Goal: Task Accomplishment & Management: Manage account settings

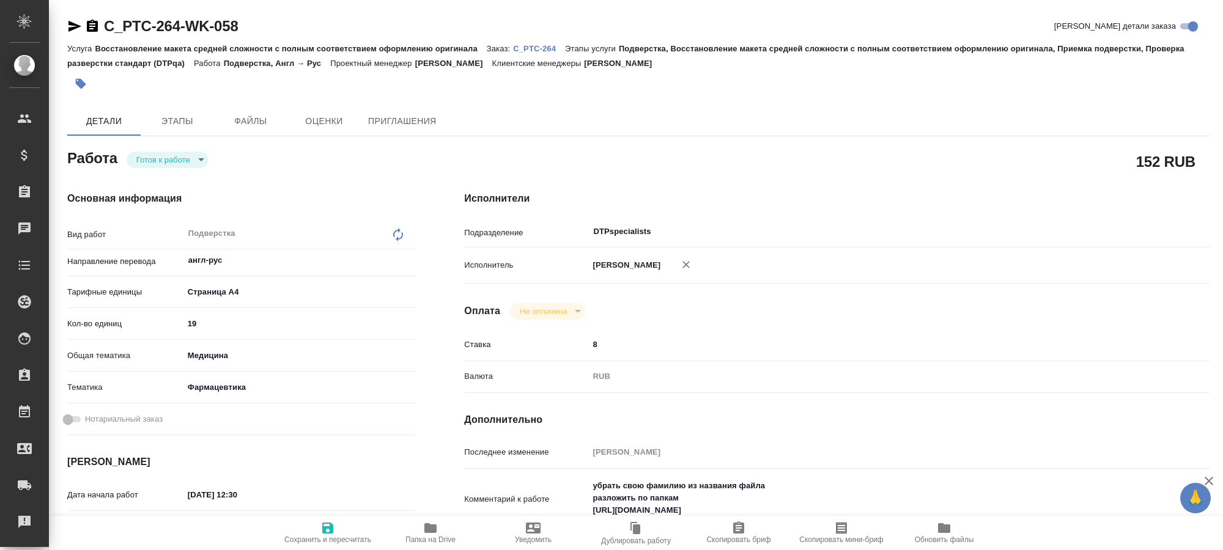
click at [198, 160] on body "🙏 .cls-1 fill:#fff; AWATERA Kucherenko Oksana Клиенты Спецификации Заказы 0 Чат…" at bounding box center [611, 275] width 1223 height 550
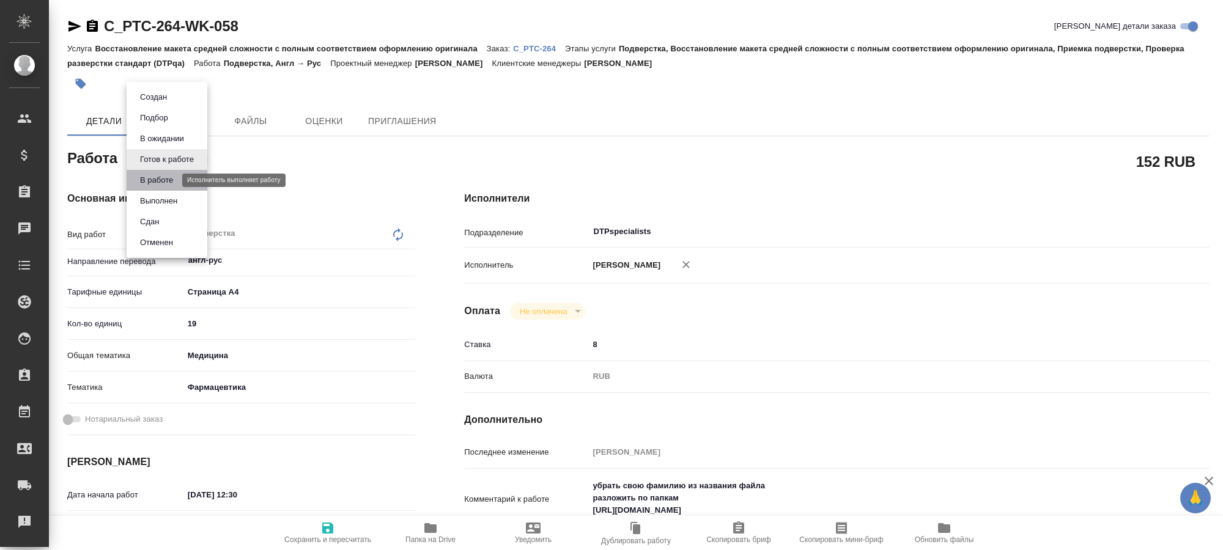
click at [167, 180] on button "В работе" at bounding box center [156, 180] width 40 height 13
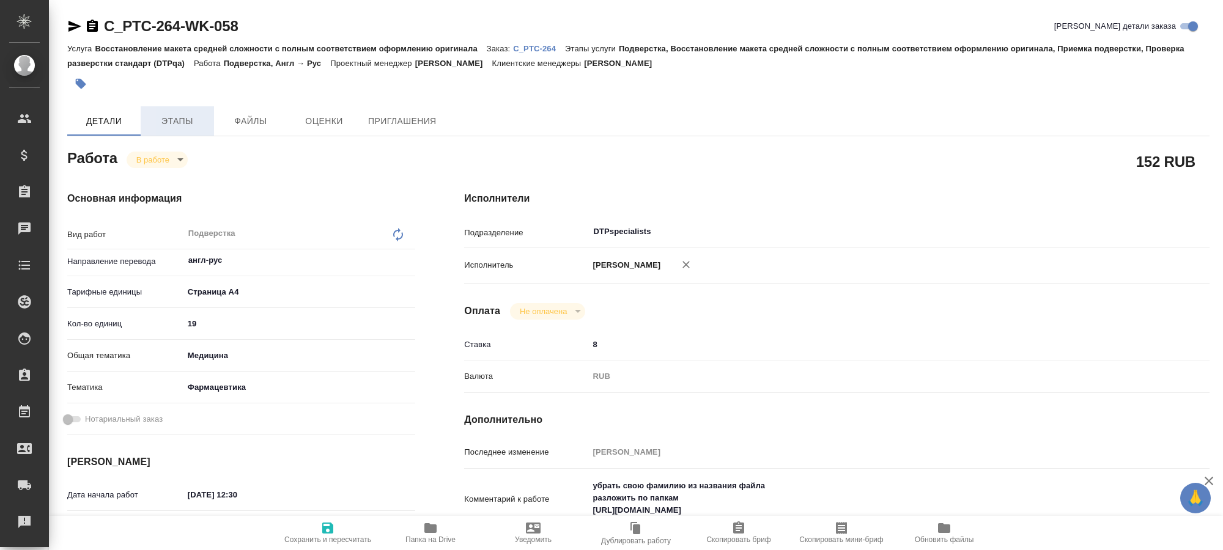
type textarea "x"
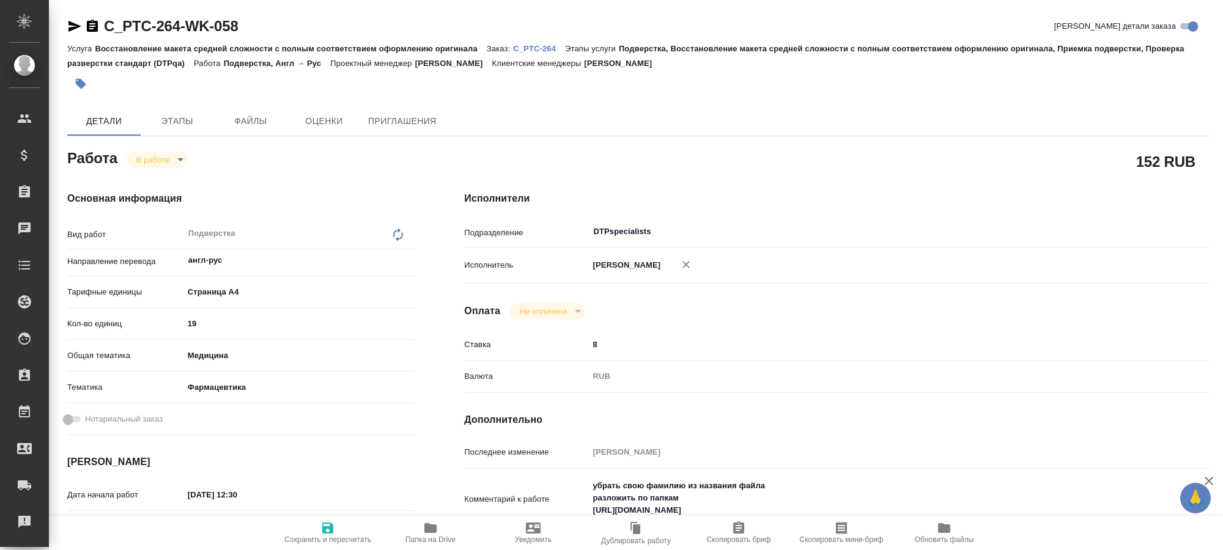
type textarea "x"
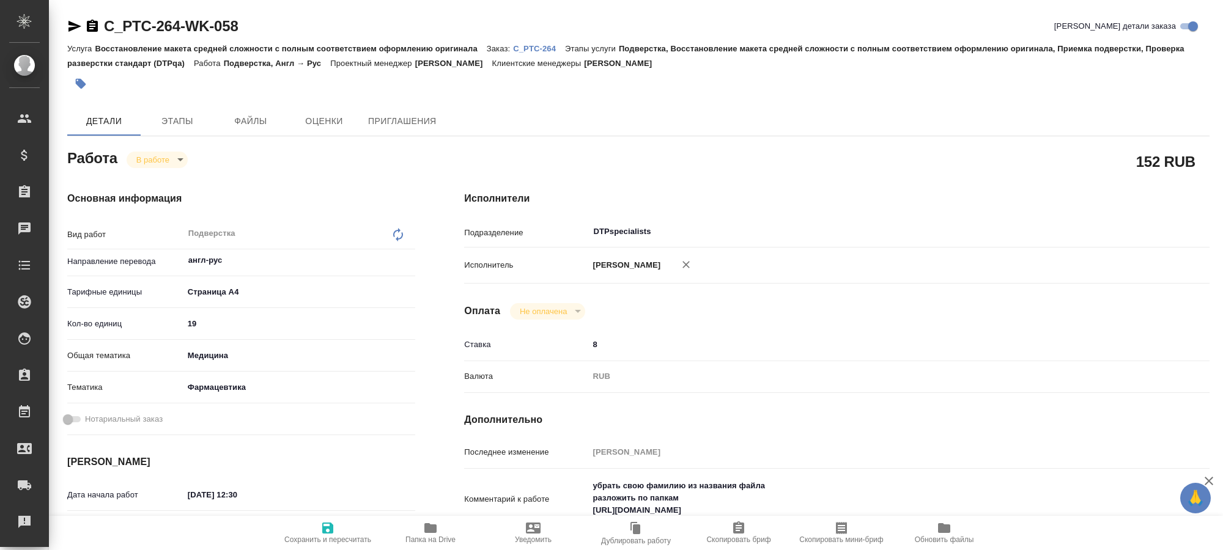
type textarea "x"
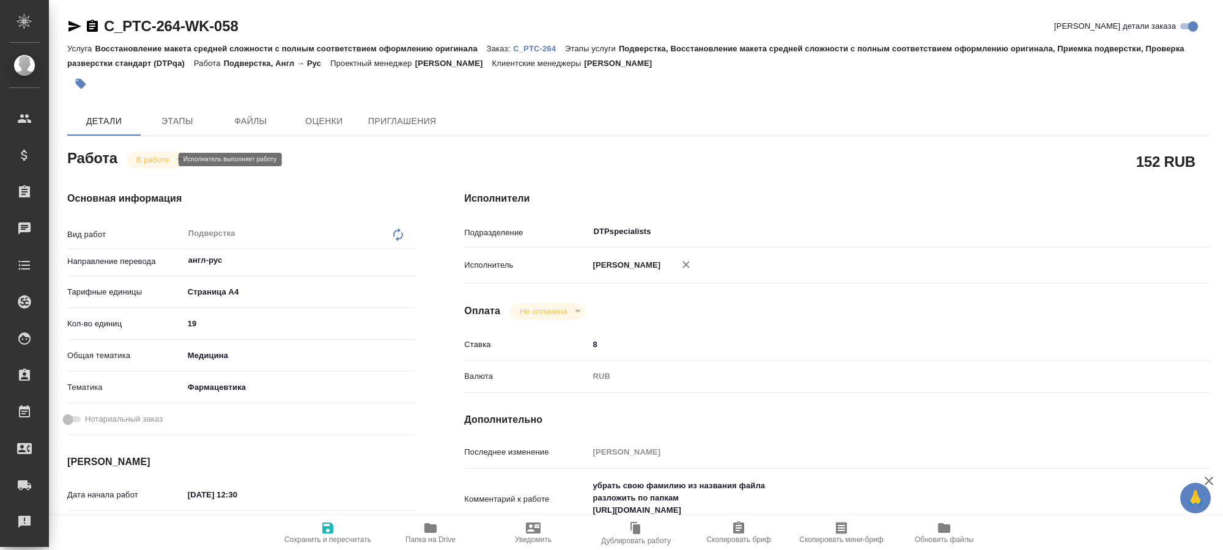
click at [173, 161] on body "🙏 .cls-1 fill:#fff; AWATERA Kucherenko Oksana Клиенты Спецификации Заказы 0 Чат…" at bounding box center [611, 275] width 1223 height 550
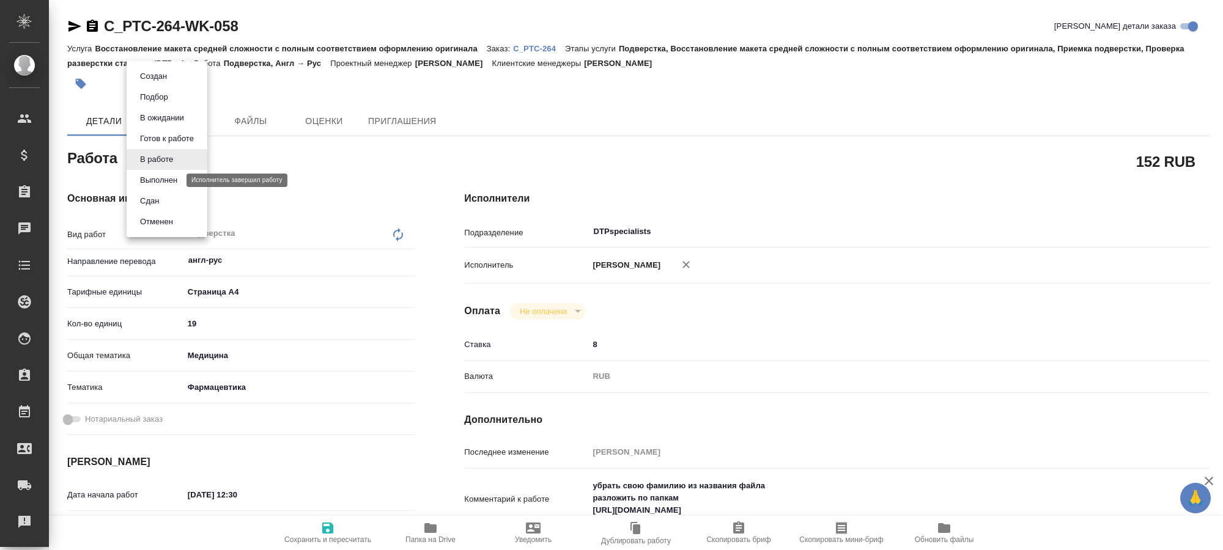
click at [160, 181] on button "Выполнен" at bounding box center [158, 180] width 45 height 13
type textarea "x"
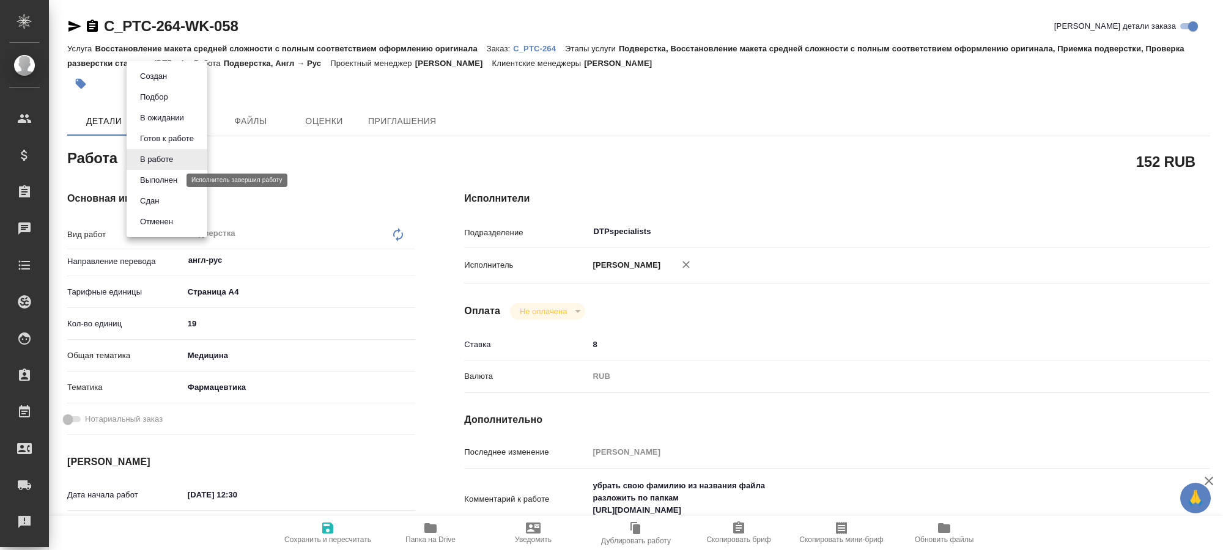
type textarea "x"
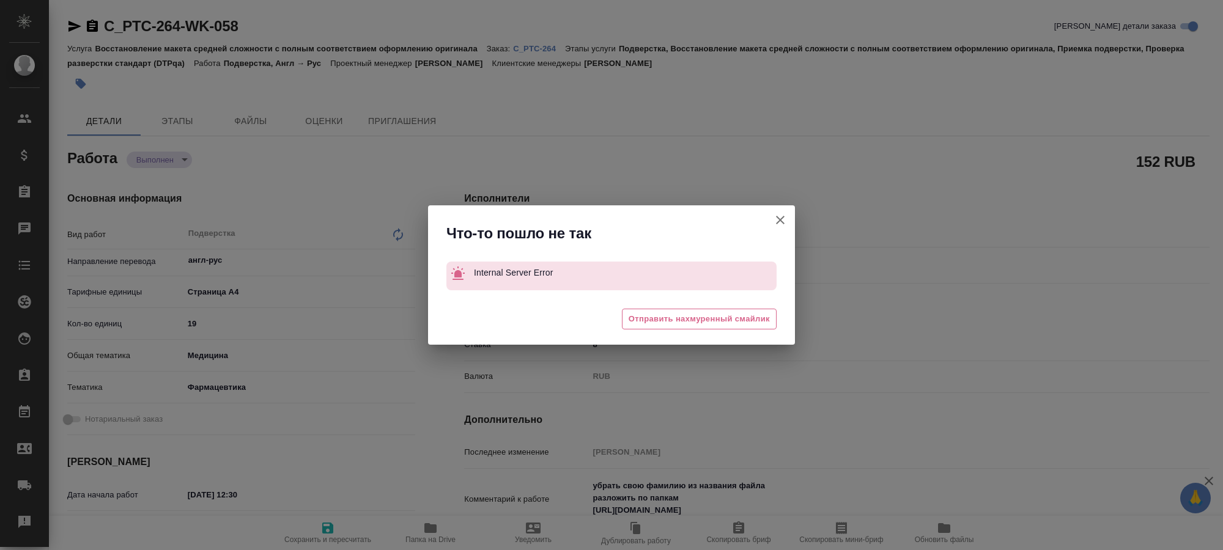
type textarea "x"
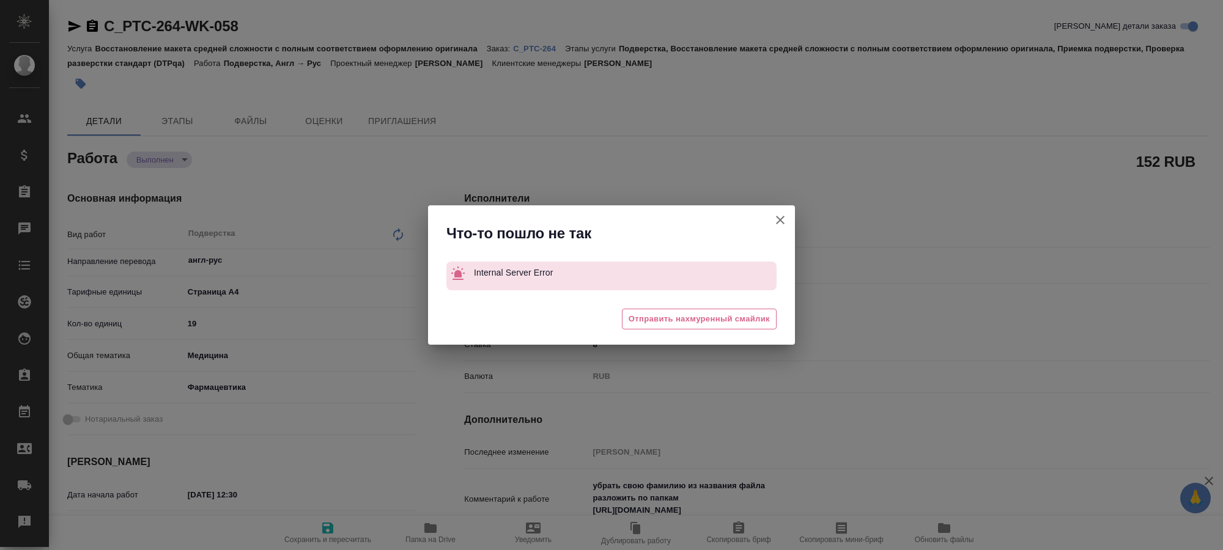
type textarea "x"
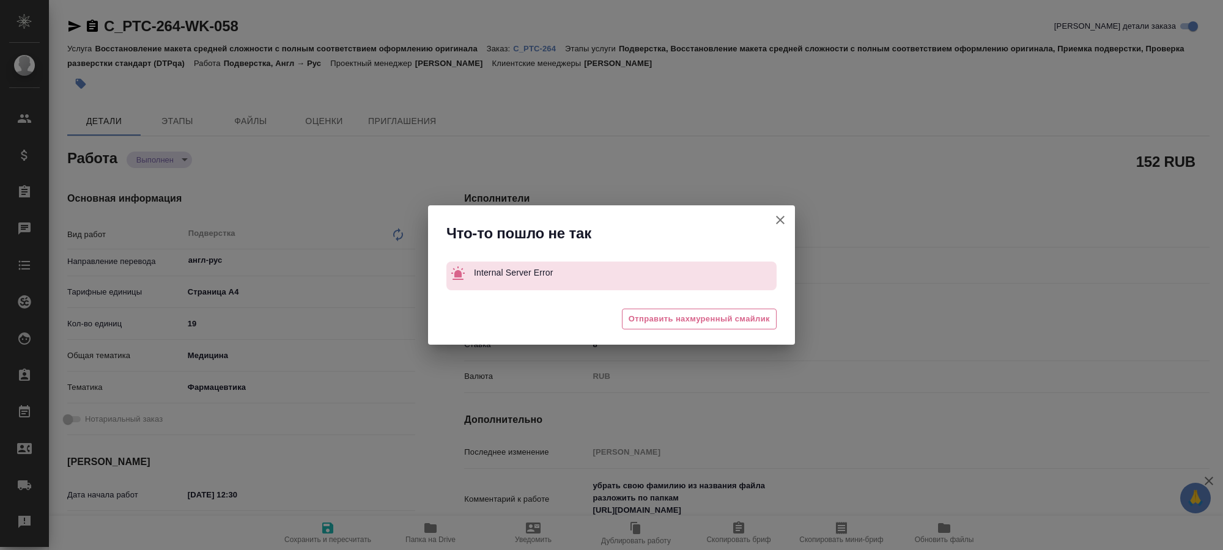
type textarea "x"
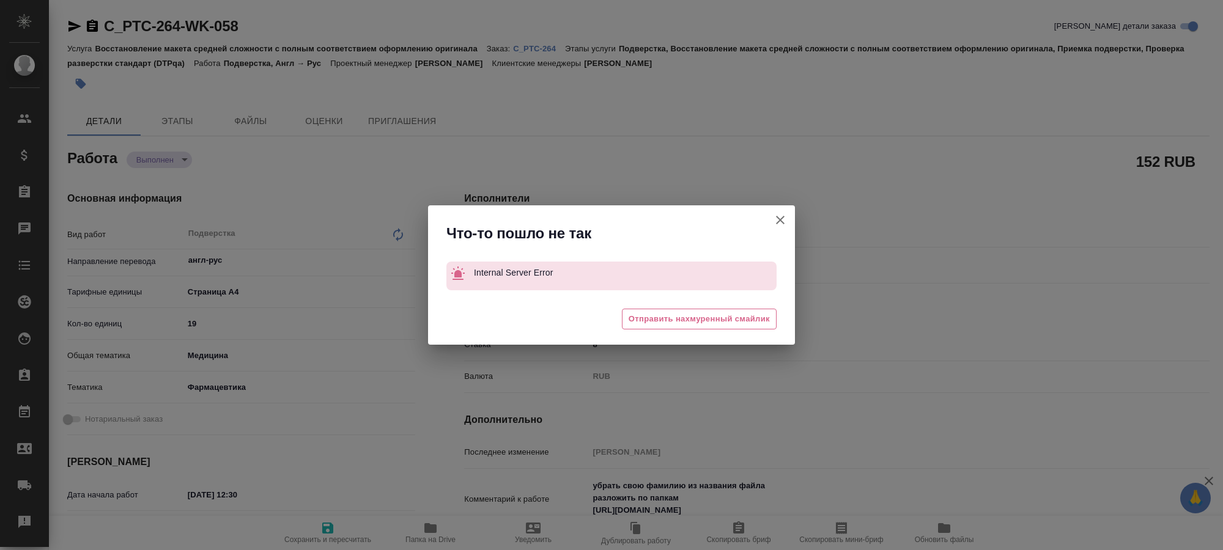
type textarea "x"
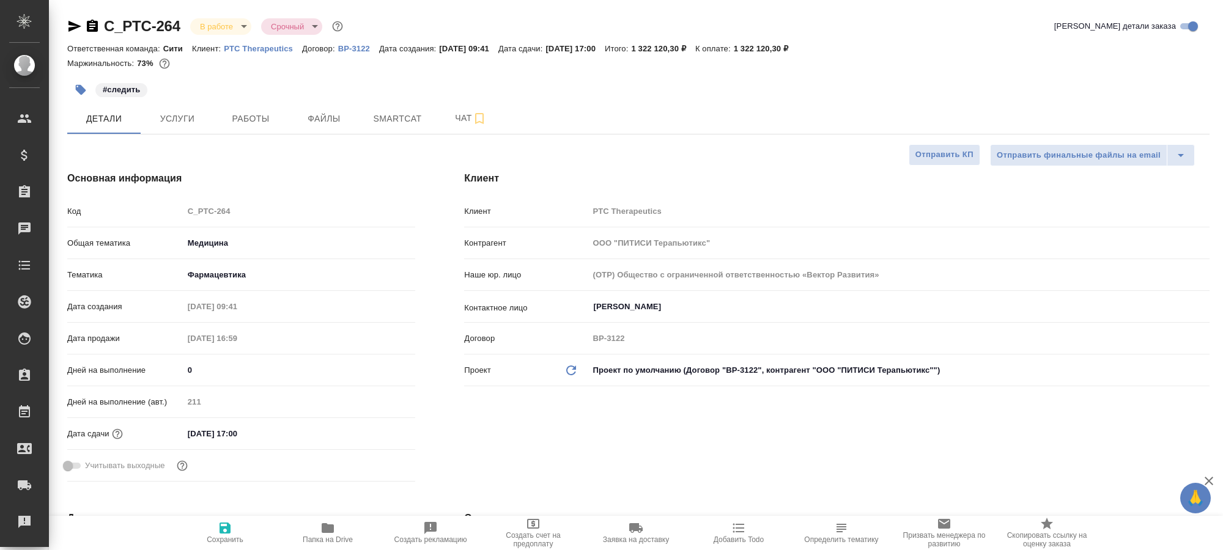
select select "RU"
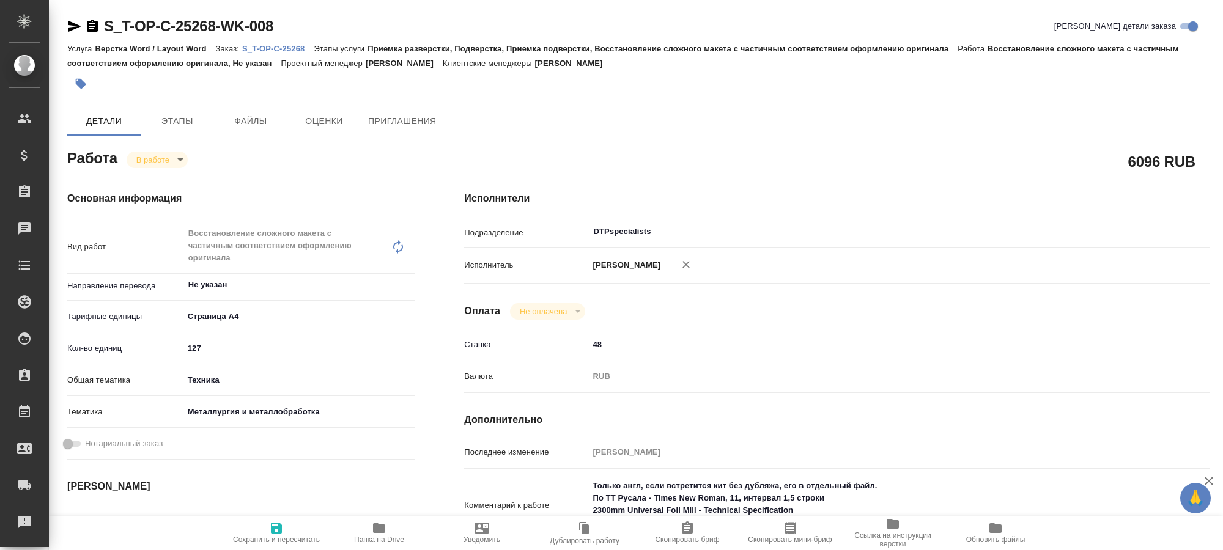
type textarea "x"
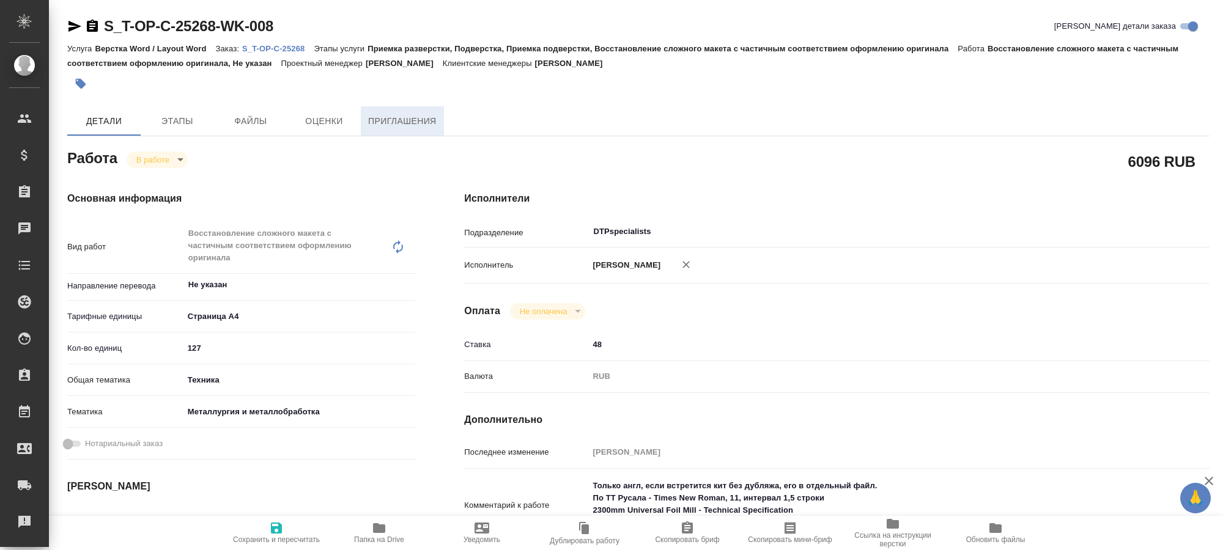
type textarea "x"
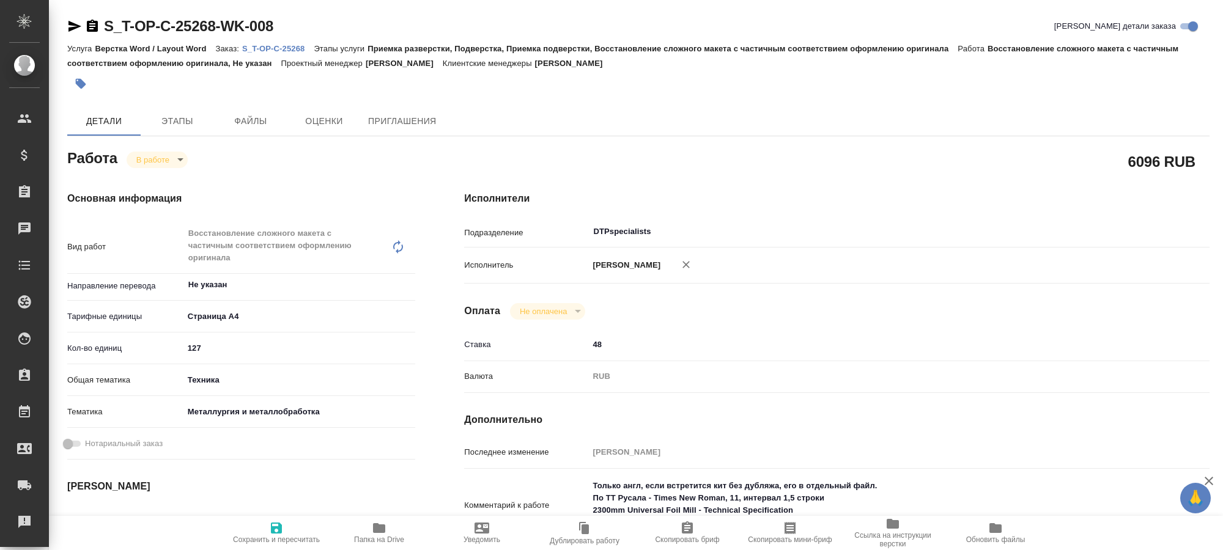
type textarea "x"
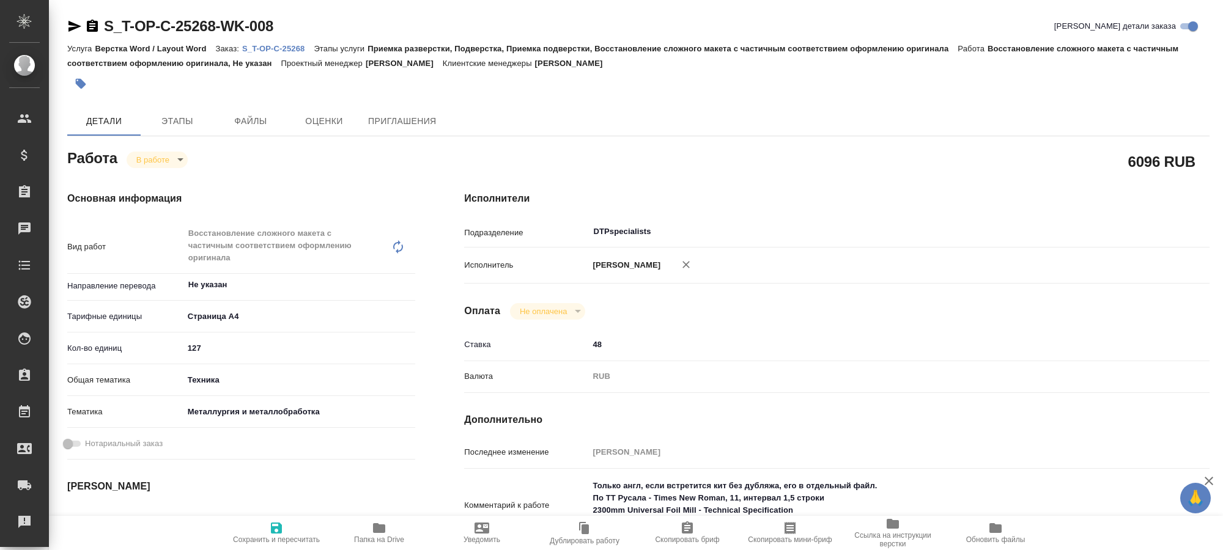
type textarea "x"
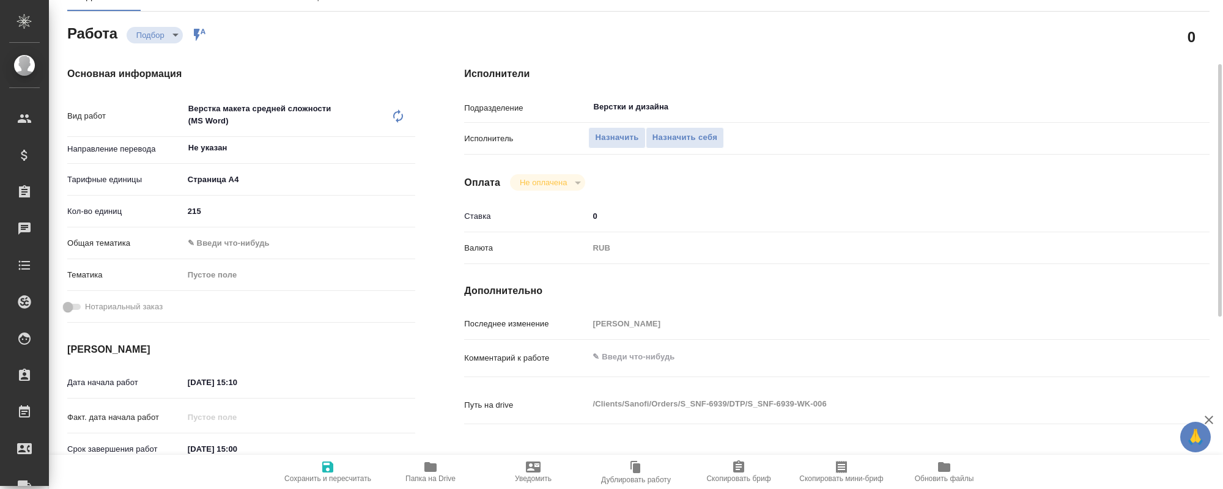
scroll to position [250, 0]
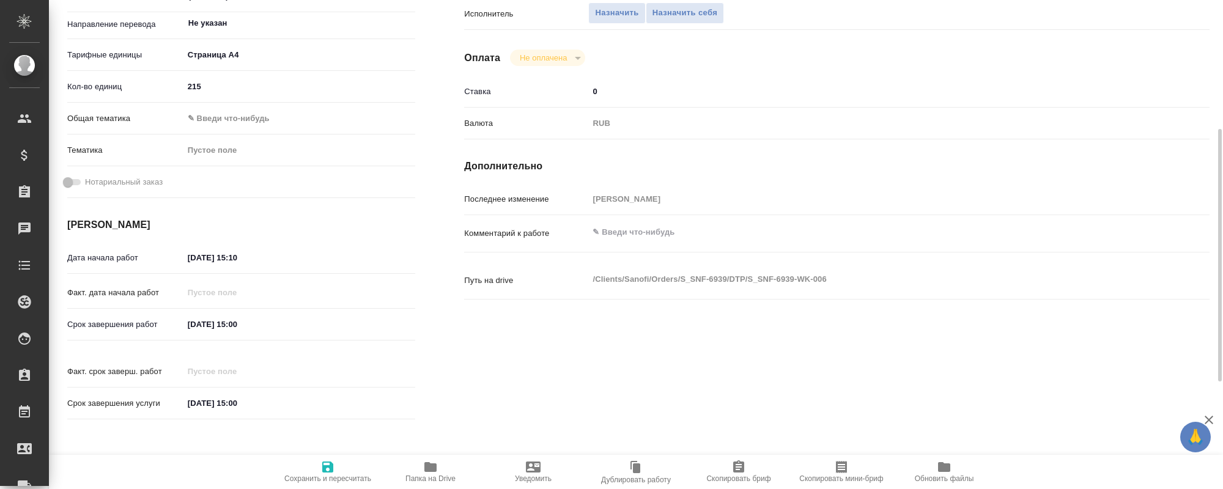
click at [439, 473] on span "Папка на Drive" at bounding box center [431, 471] width 88 height 23
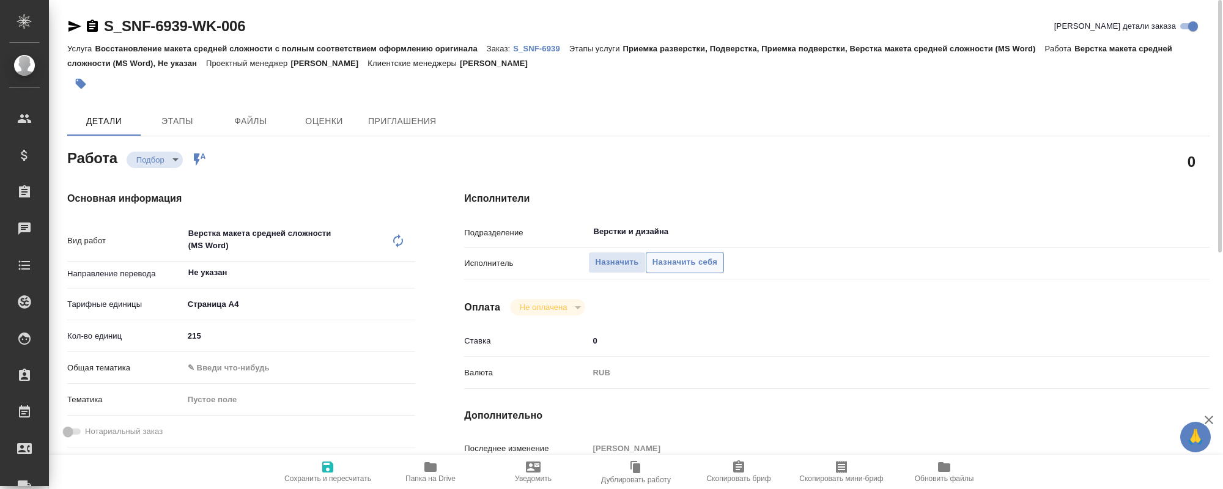
click at [699, 256] on span "Назначить себя" at bounding box center [685, 263] width 65 height 14
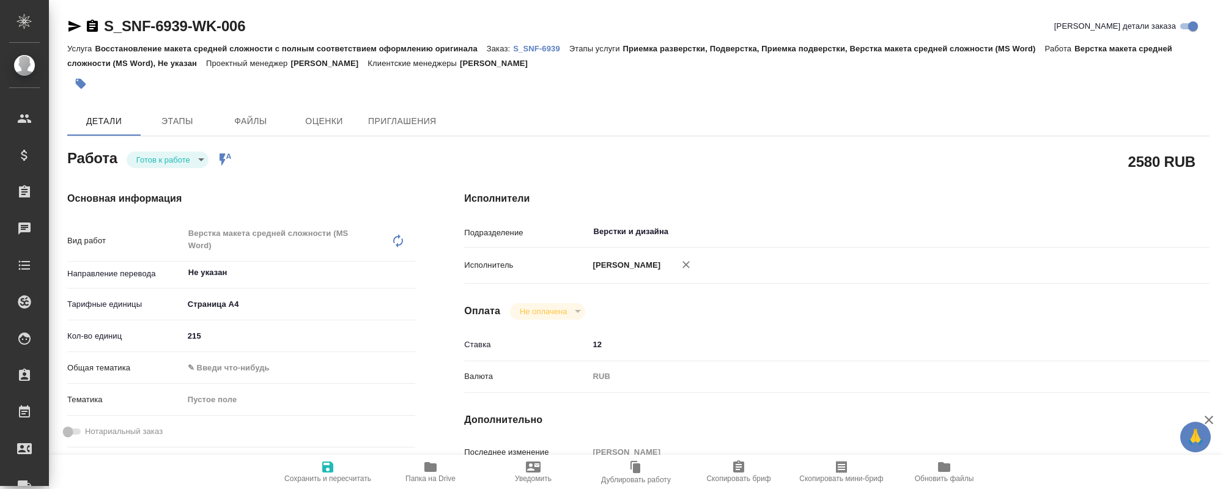
type textarea "x"
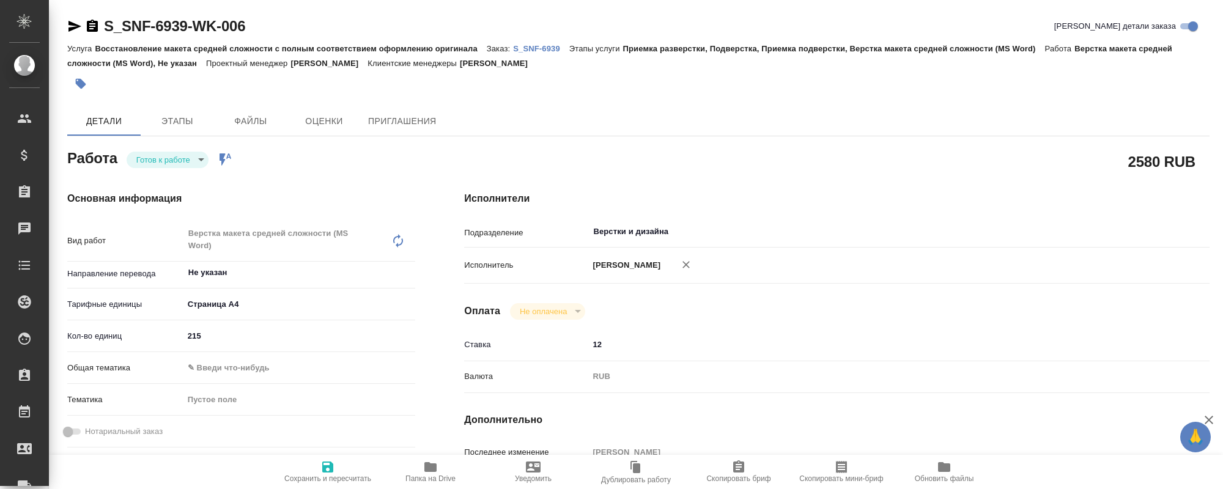
type textarea "x"
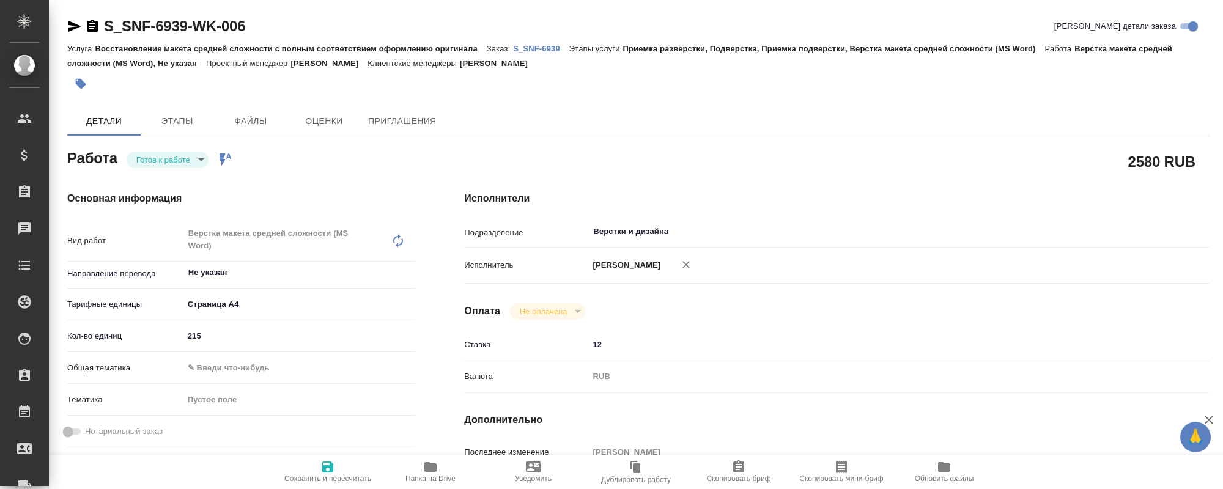
type textarea "x"
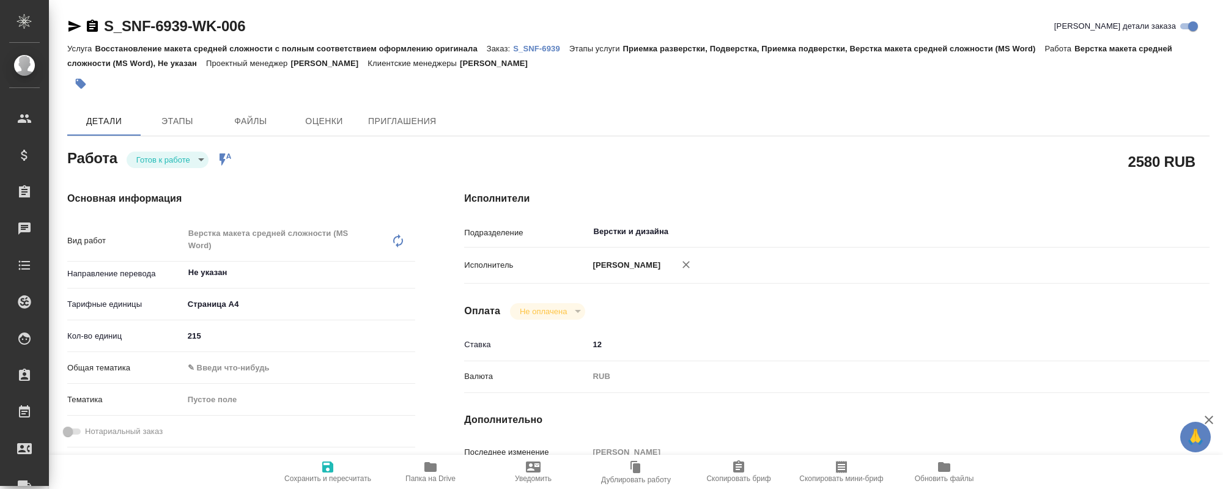
type textarea "x"
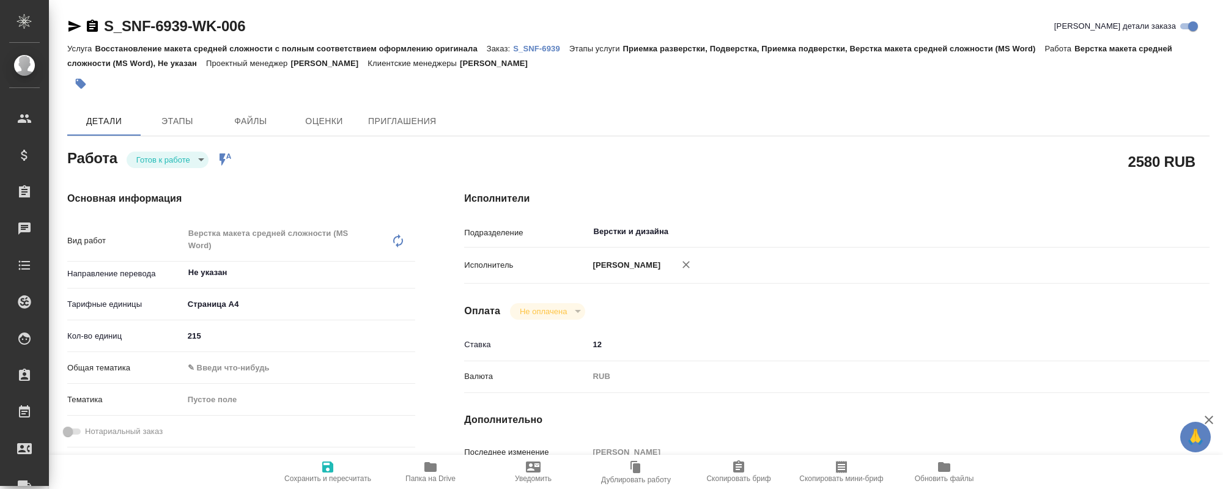
type textarea "x"
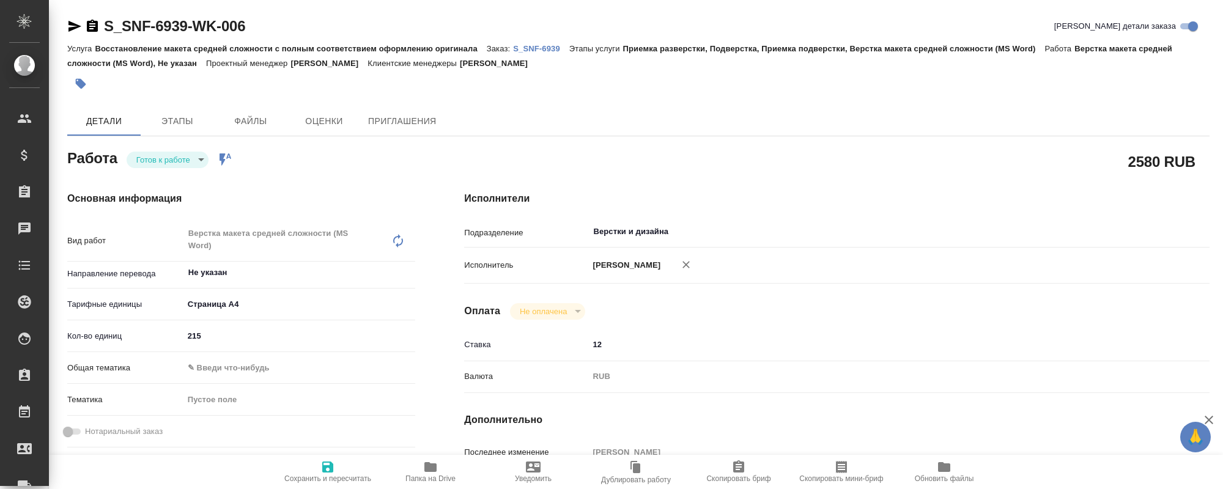
type textarea "x"
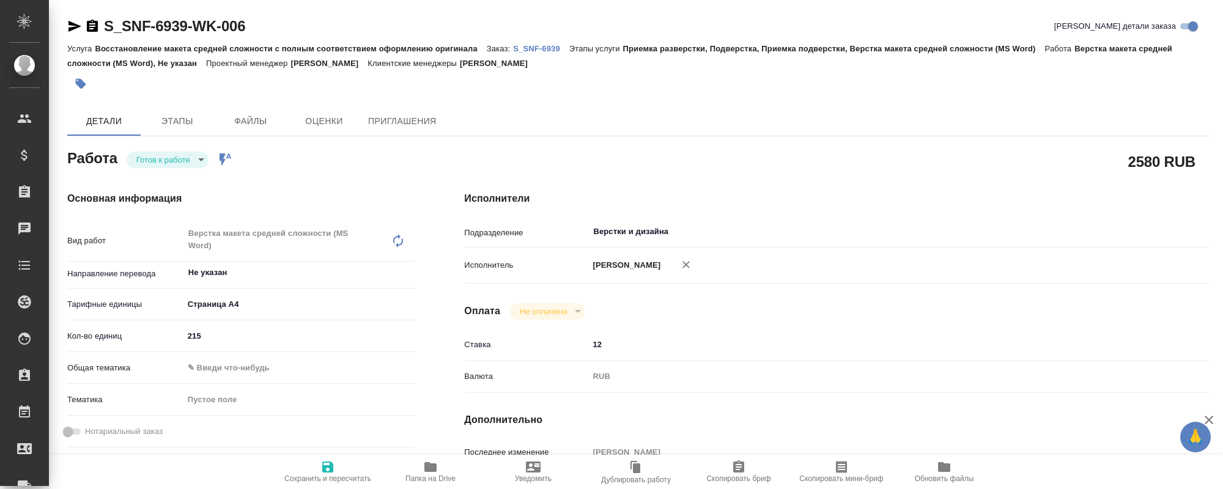
drag, startPoint x: 545, startPoint y: 91, endPoint x: 533, endPoint y: 91, distance: 11.6
click at [545, 90] on div at bounding box center [447, 83] width 761 height 27
type textarea "x"
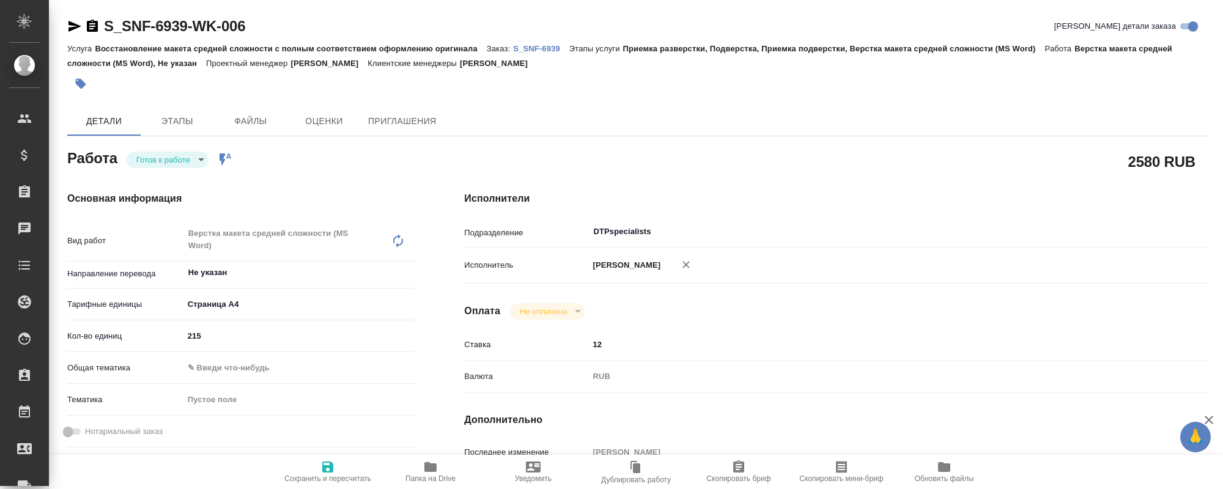
type textarea "x"
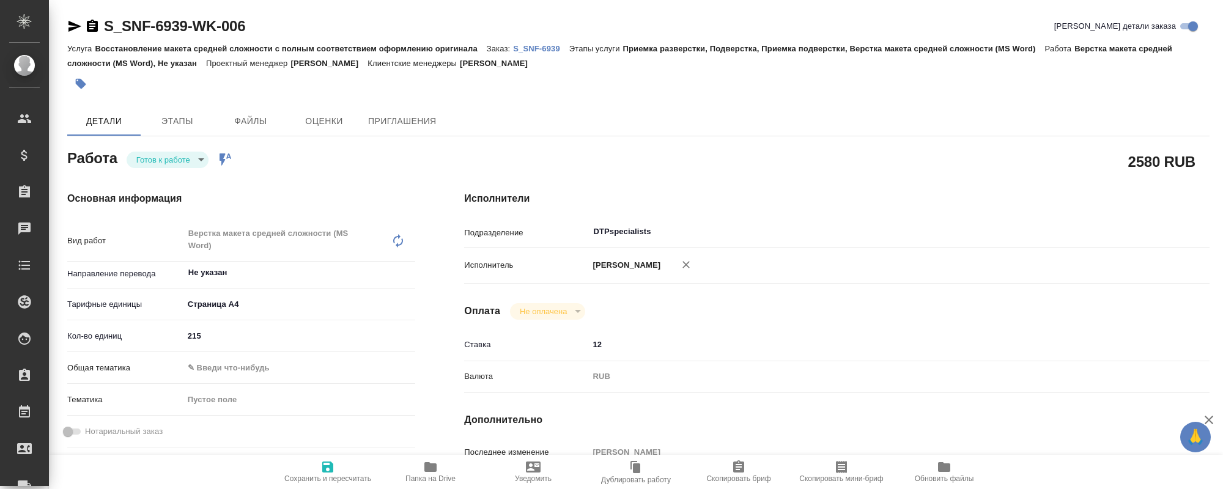
type textarea "x"
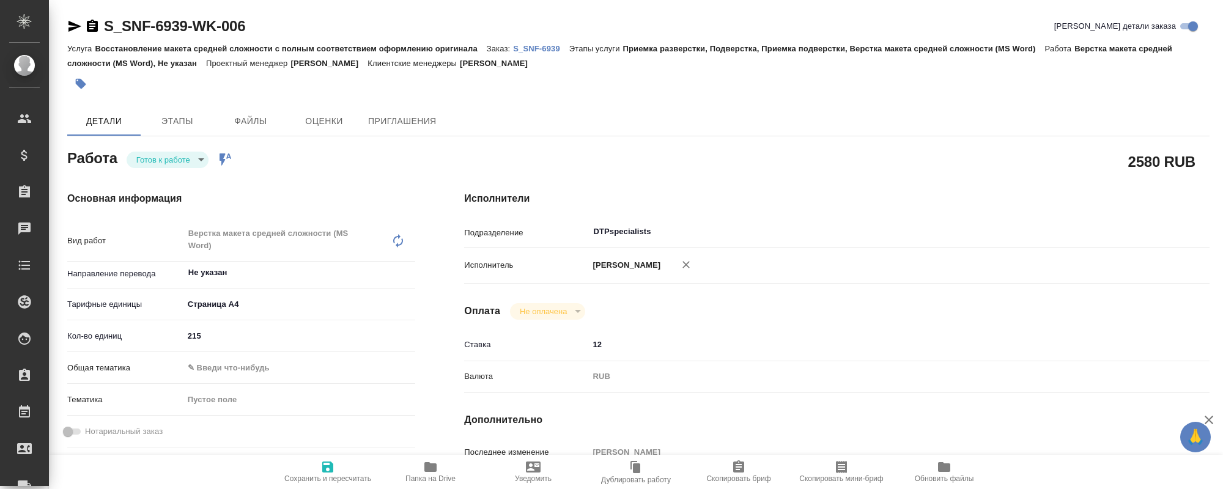
type textarea "x"
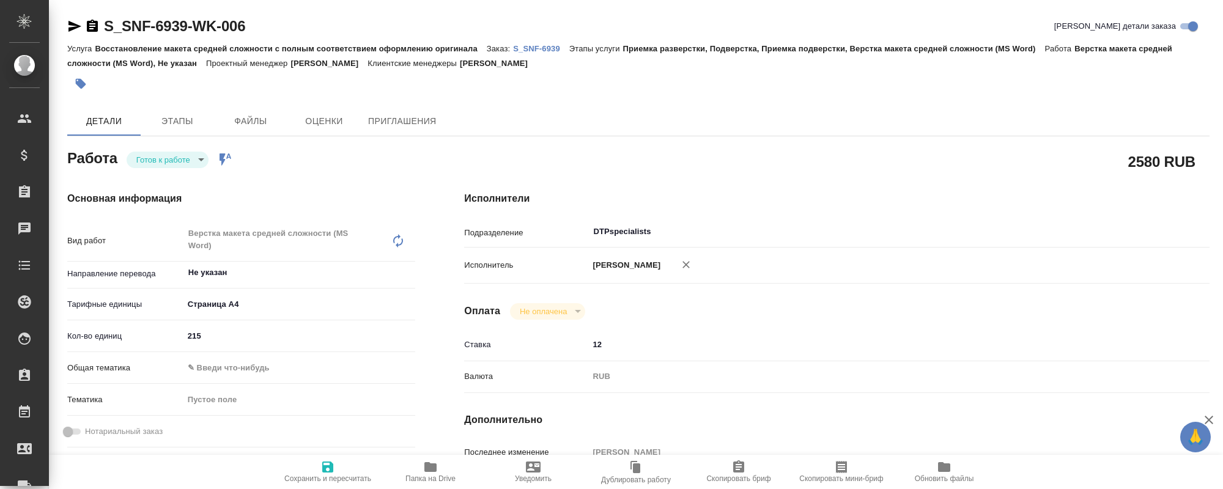
type textarea "x"
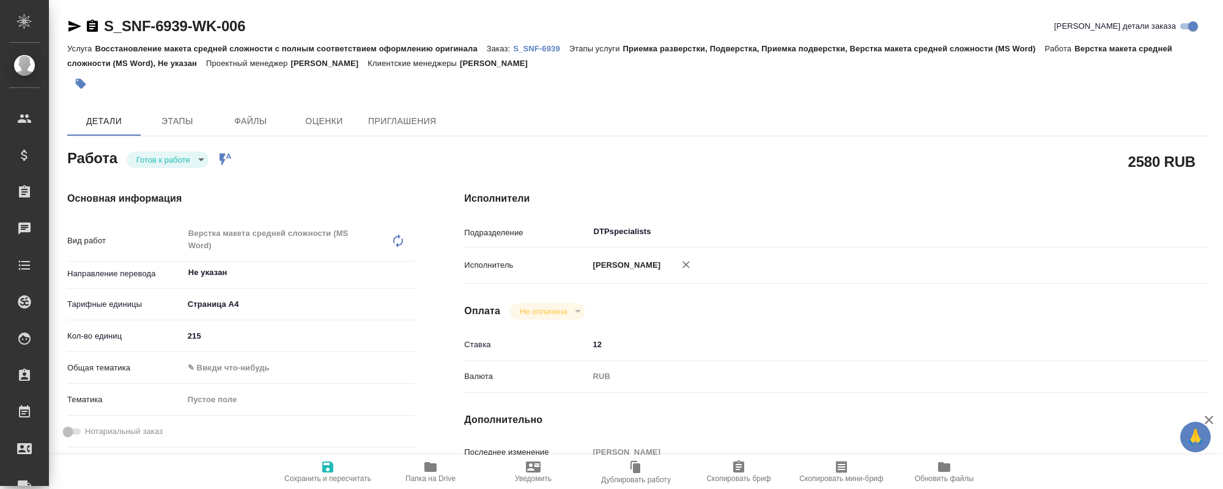
type textarea "x"
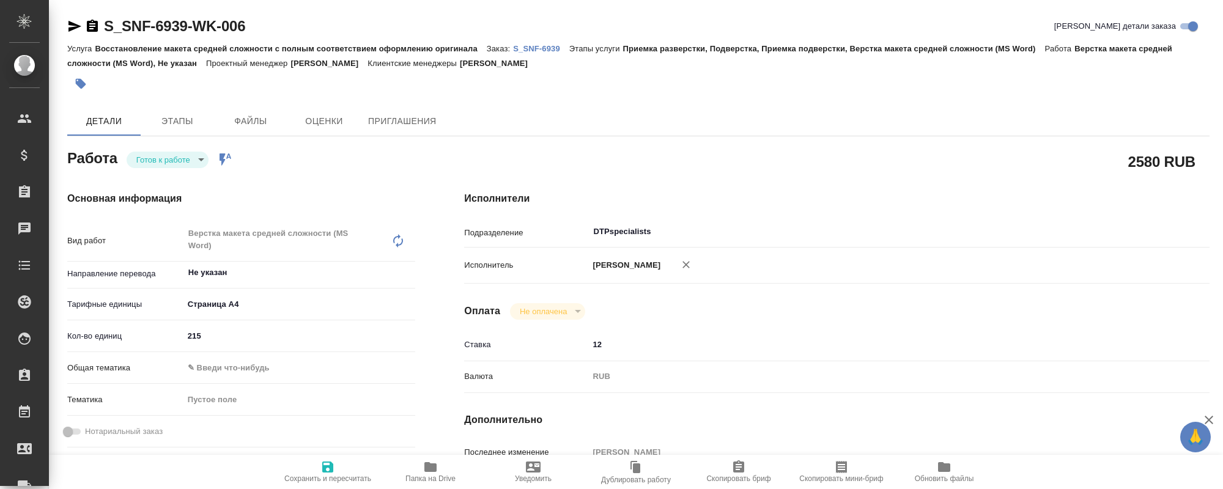
type textarea "x"
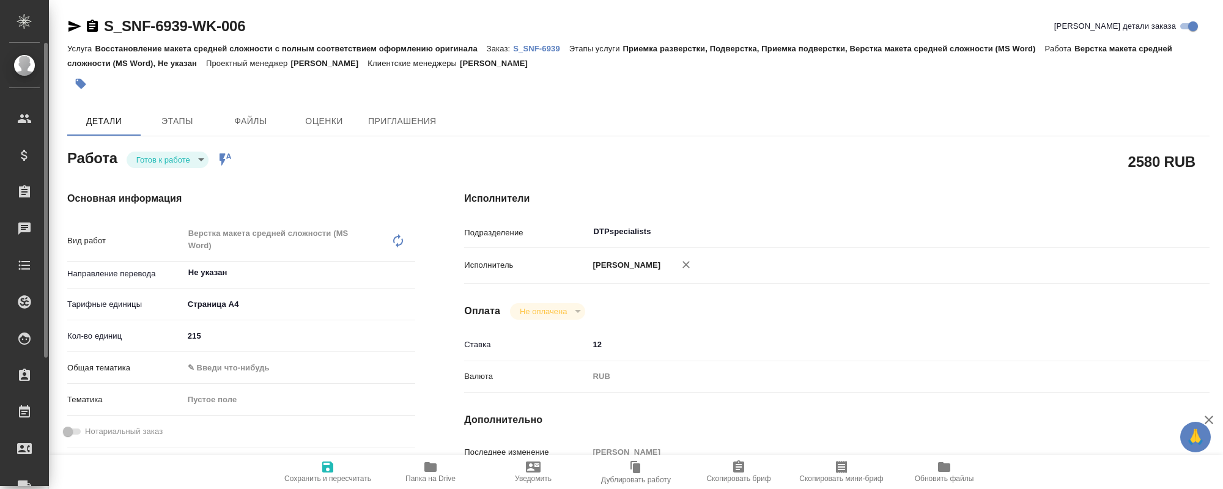
type textarea "x"
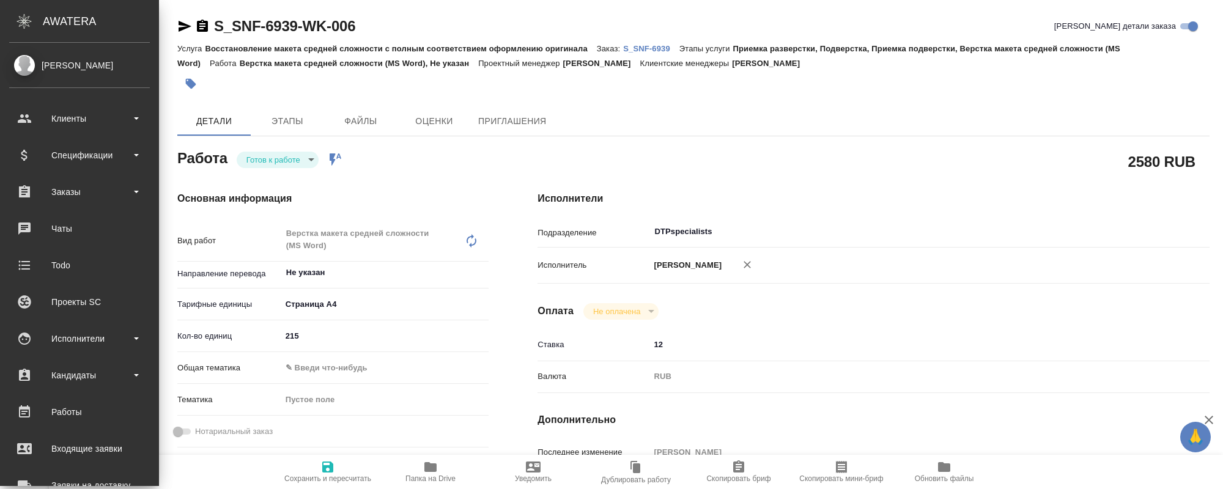
type textarea "x"
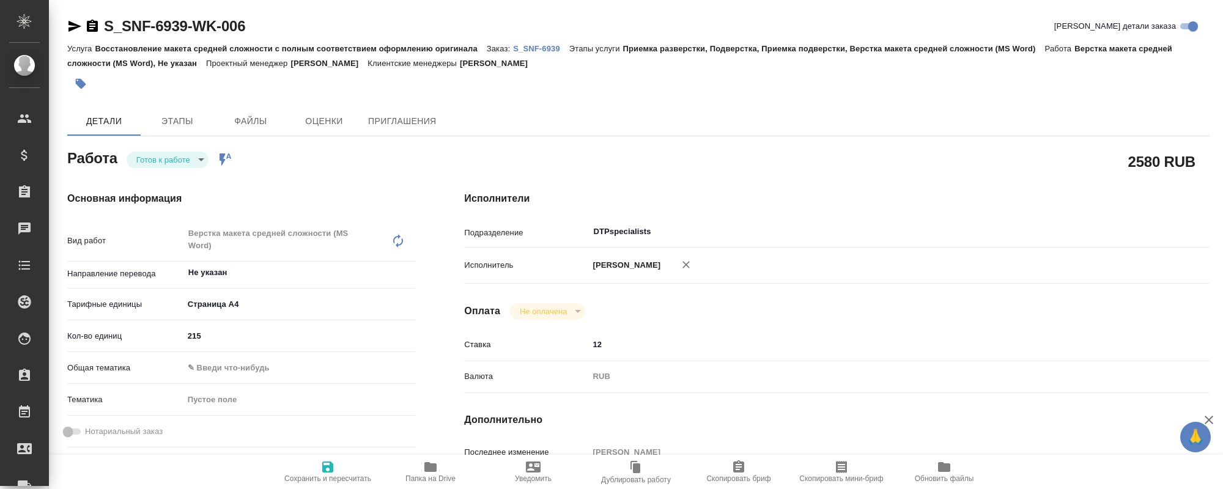
click at [193, 162] on body "🙏 .cls-1 fill:#fff; AWATERA [PERSON_NAME] Спецификации Заказы 0 Чаты Todo Проек…" at bounding box center [611, 244] width 1223 height 489
click at [161, 176] on button "В работе" at bounding box center [156, 180] width 40 height 13
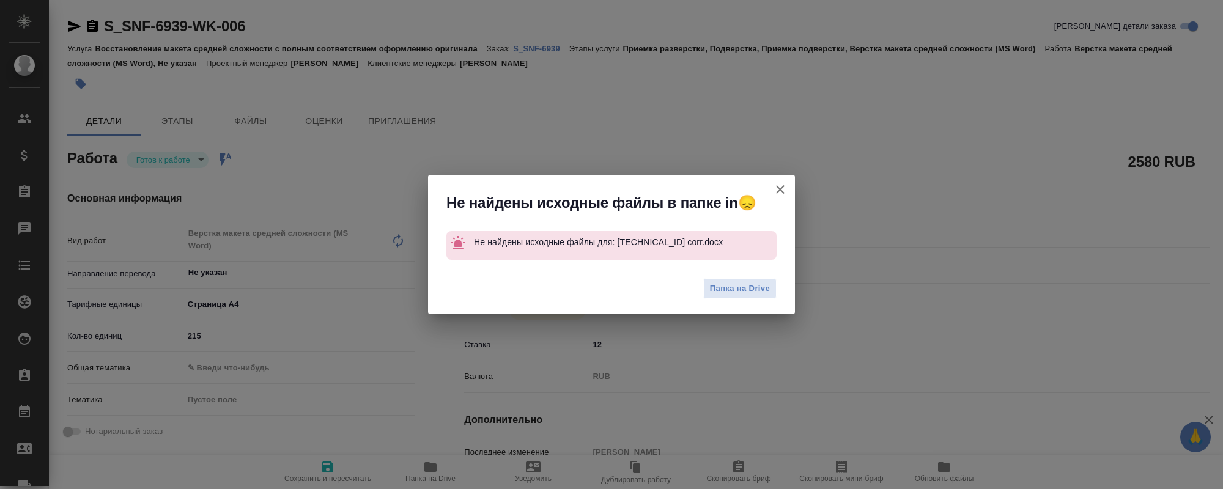
type textarea "x"
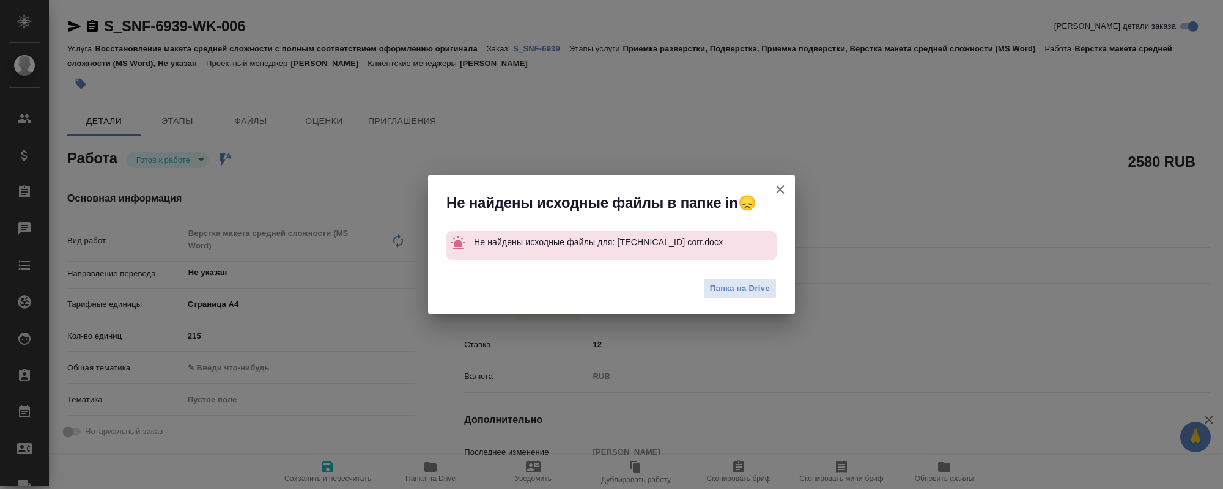
type textarea "x"
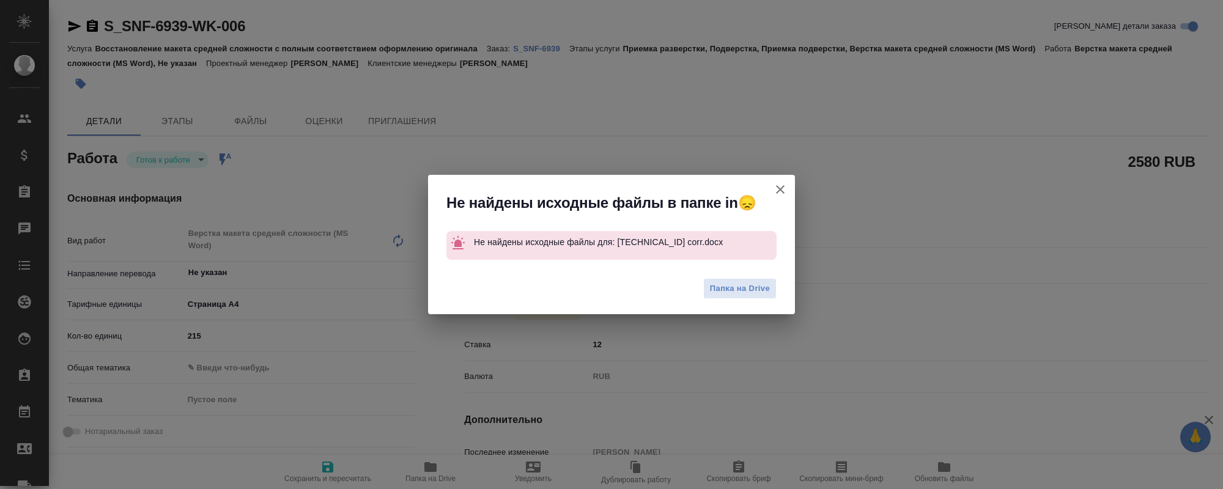
type textarea "x"
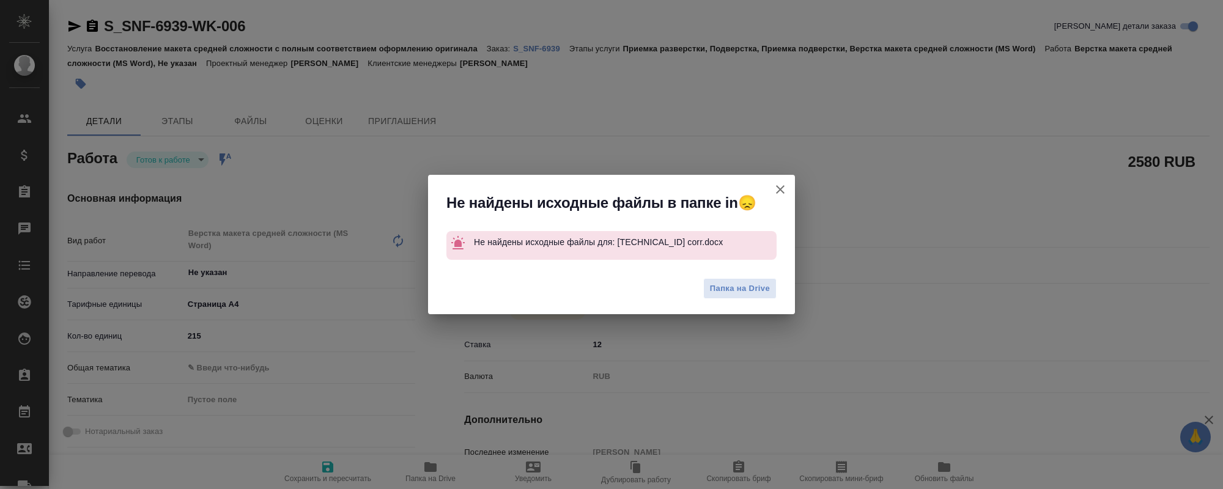
type textarea "x"
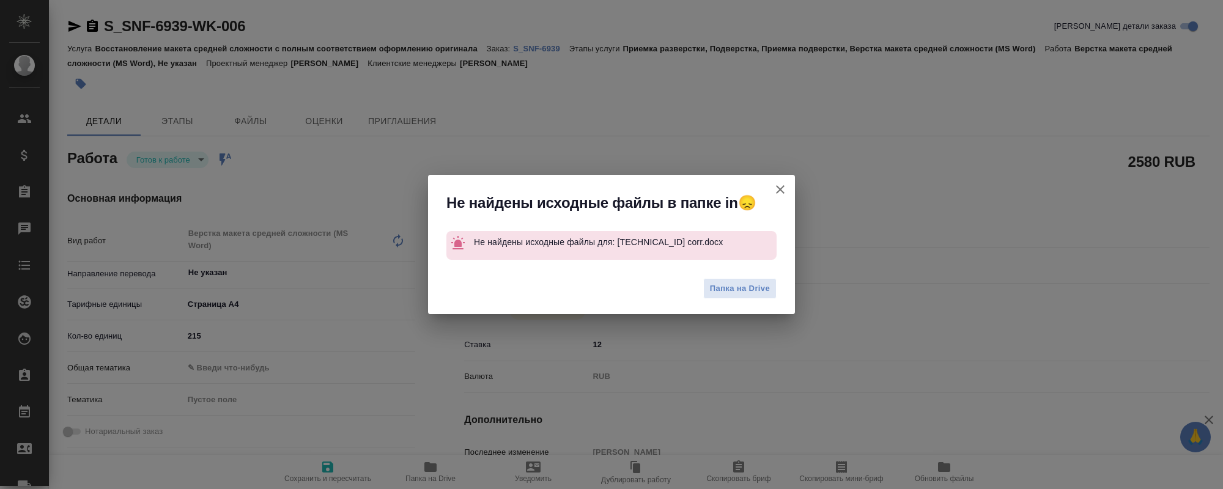
click at [782, 190] on icon "button" at bounding box center [780, 189] width 9 height 9
type textarea "x"
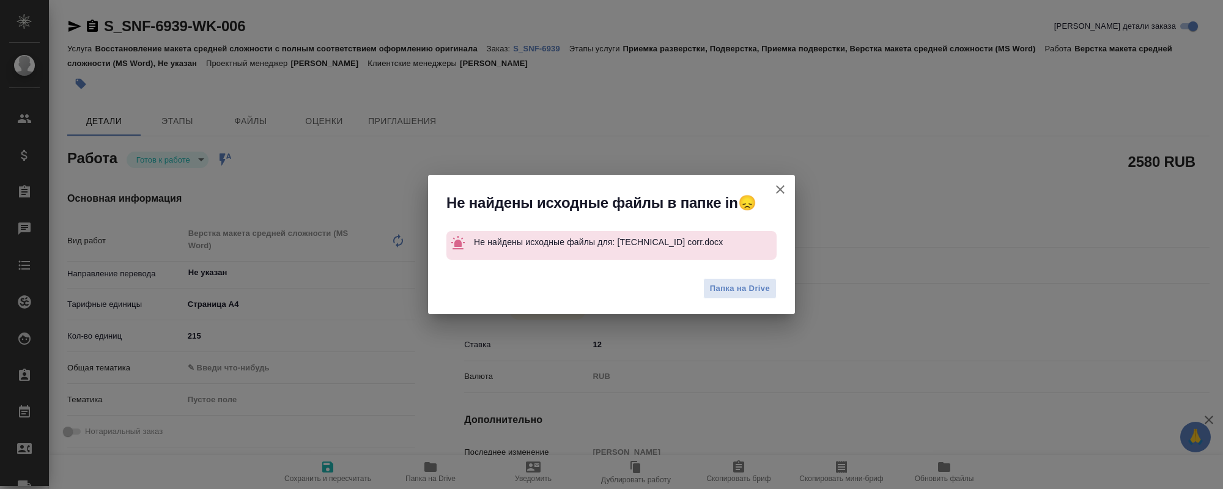
type textarea "x"
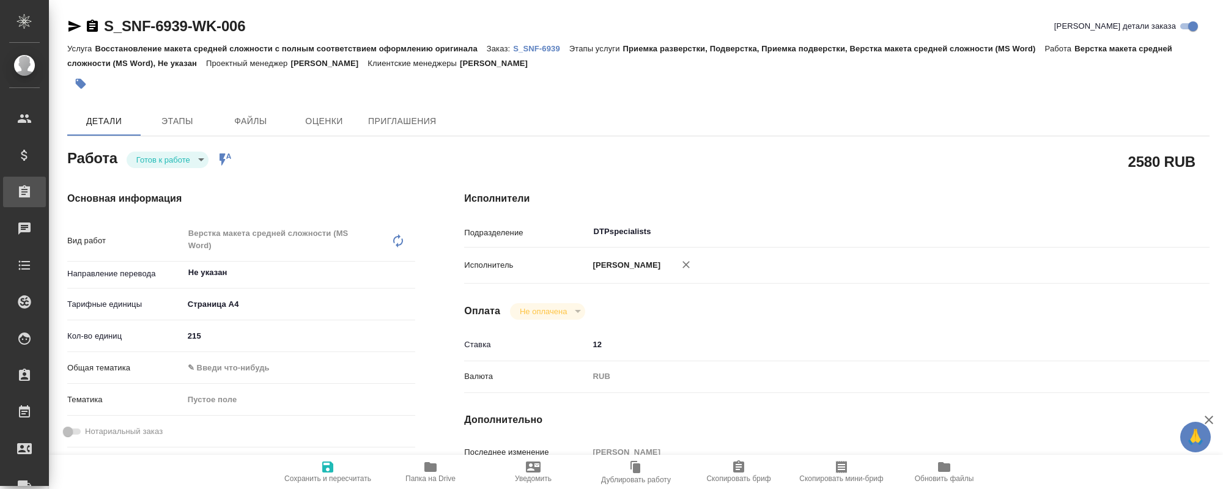
type textarea "x"
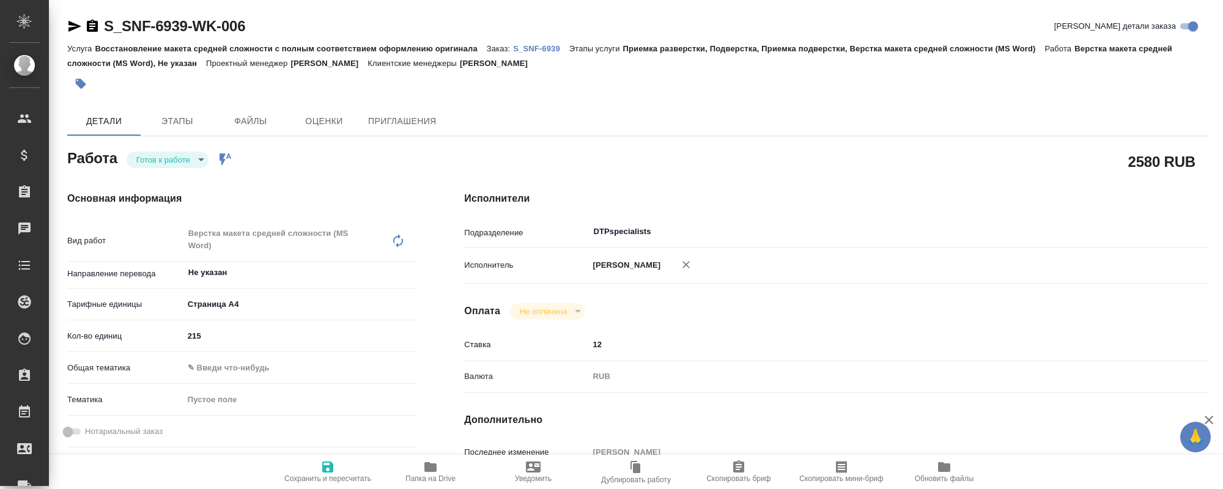
type textarea "x"
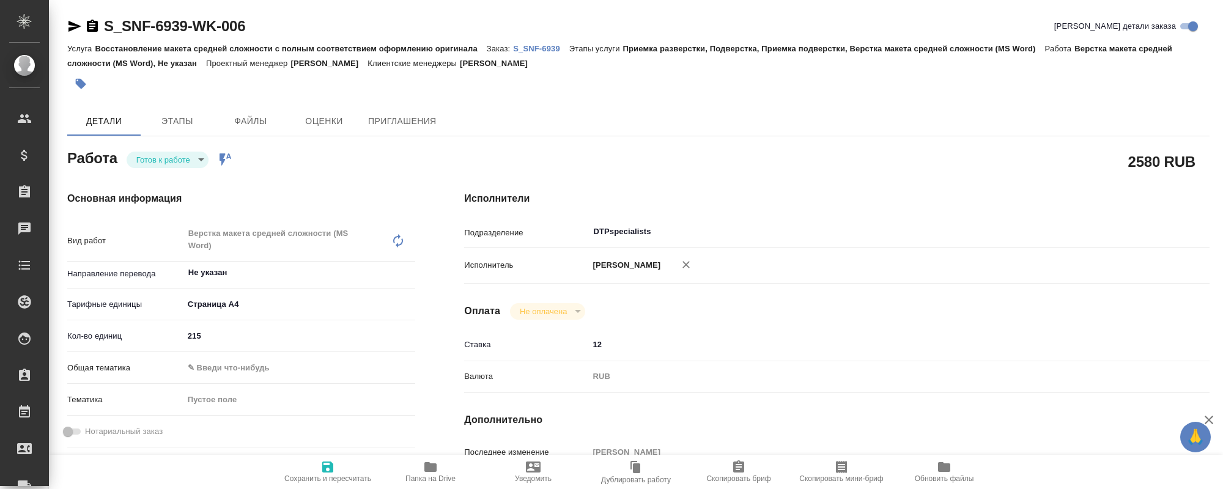
type textarea "x"
